Goal: Information Seeking & Learning: Learn about a topic

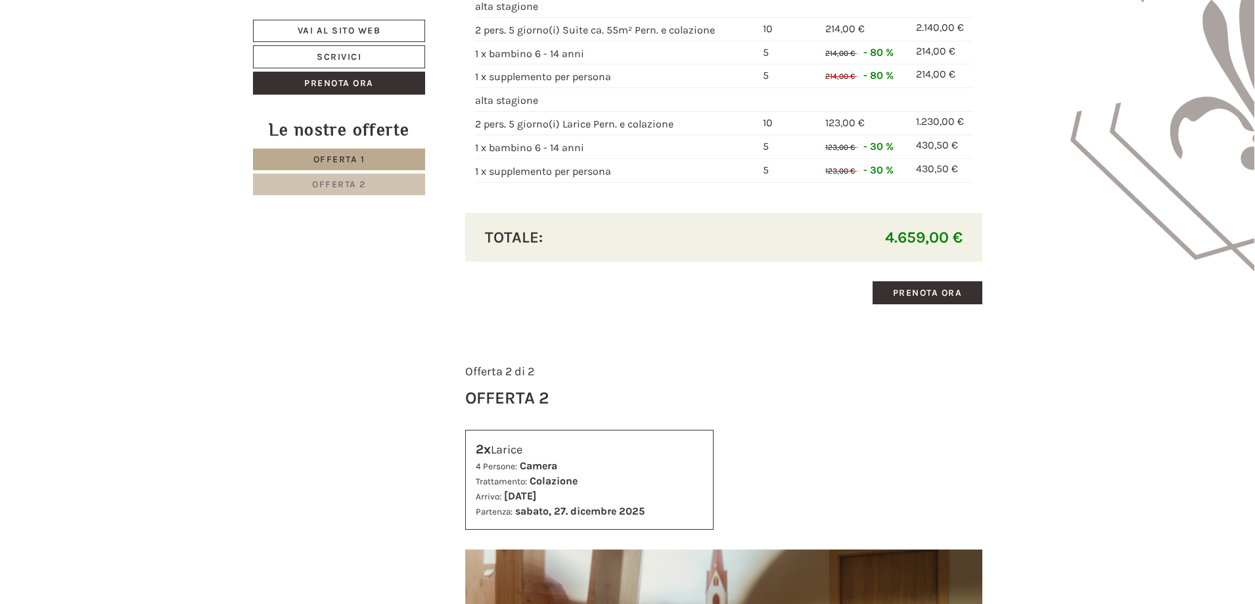
scroll to position [767, 0]
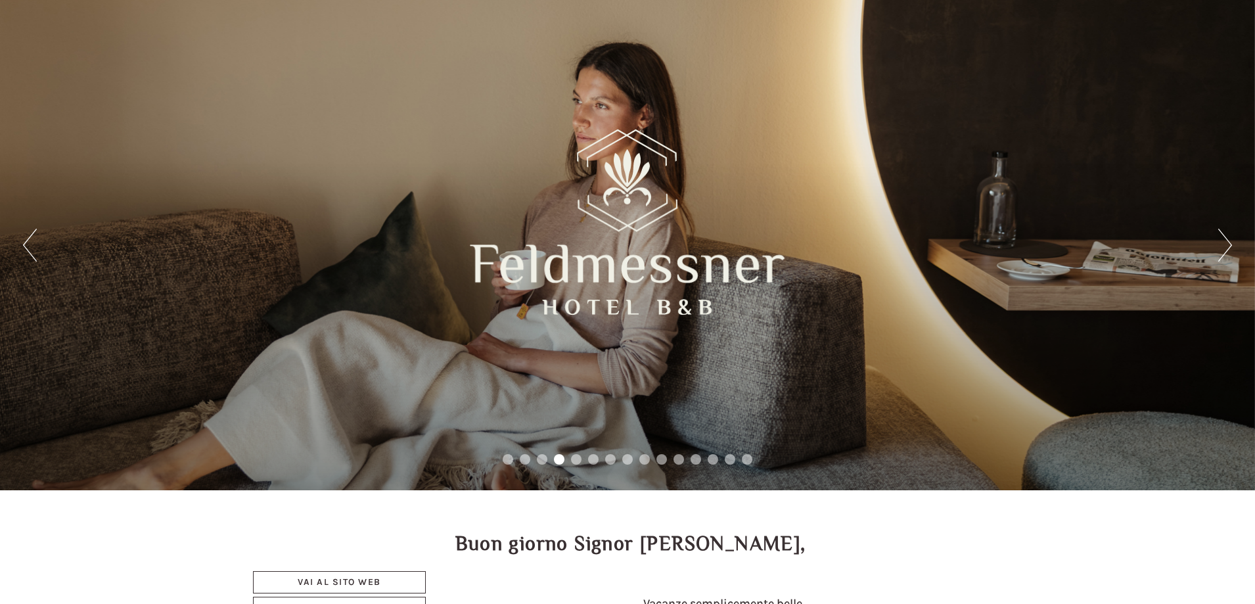
click at [35, 247] on button "Previous" at bounding box center [30, 245] width 14 height 33
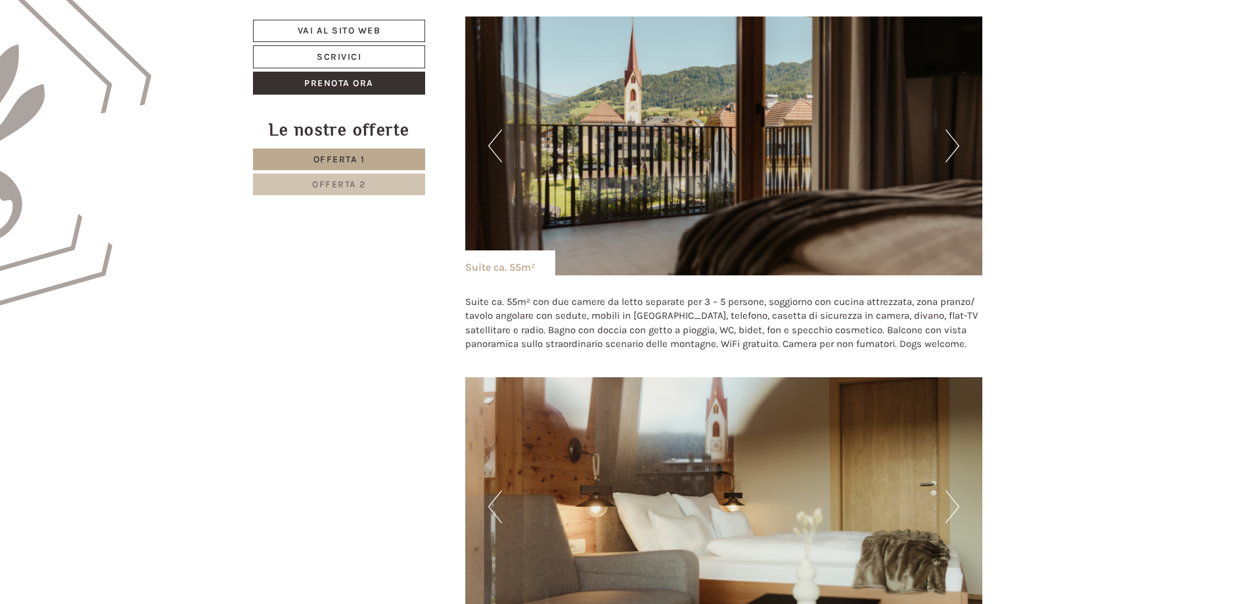
scroll to position [767, 0]
